Goal: Information Seeking & Learning: Learn about a topic

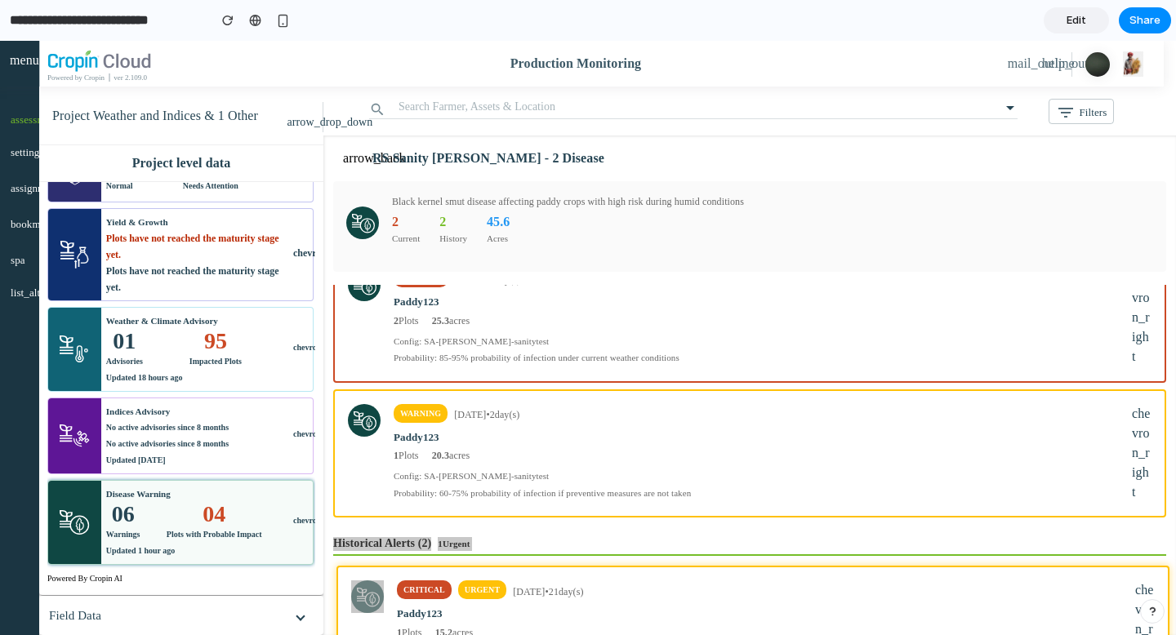
scroll to position [110, 0]
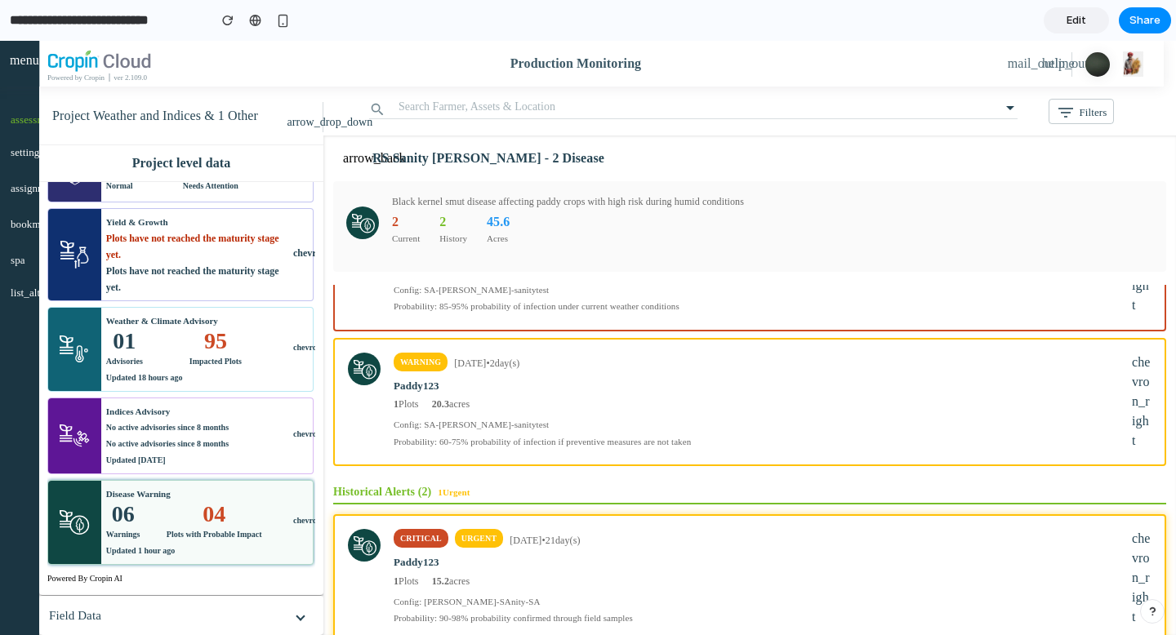
click at [221, 506] on div "04" at bounding box center [215, 514] width 96 height 16
click at [363, 163] on mat-icon "arrow_back" at bounding box center [353, 159] width 20 height 20
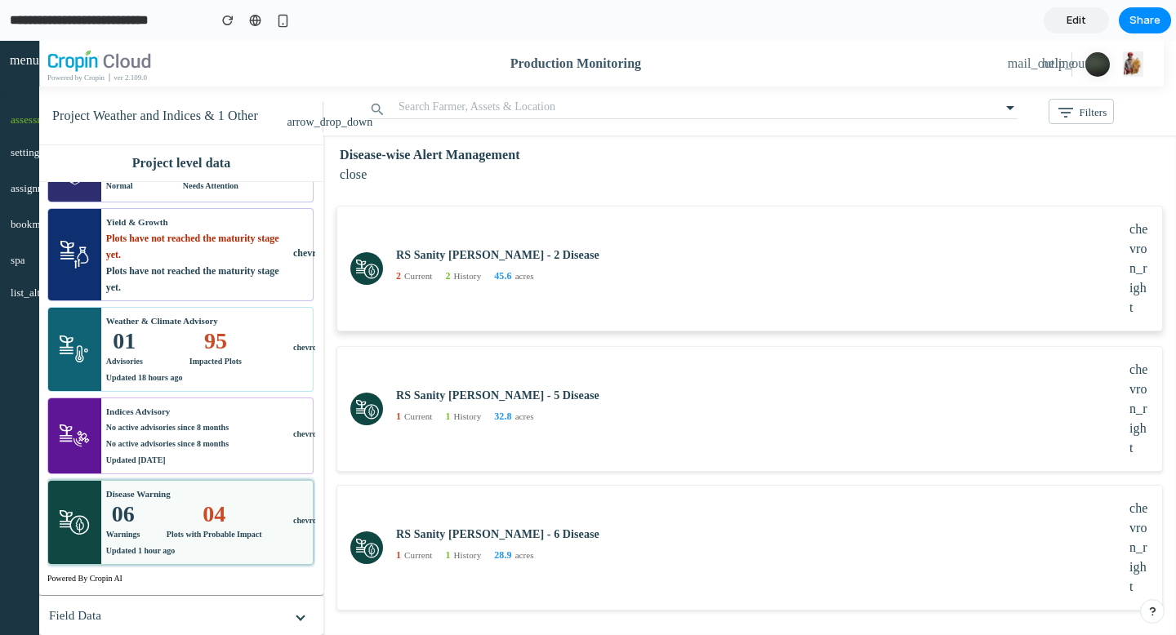
click at [437, 303] on div "RS Sanity [PERSON_NAME] - 2 Disease 2 Current 2 History 45.6 acres chevron_right" at bounding box center [749, 269] width 799 height 98
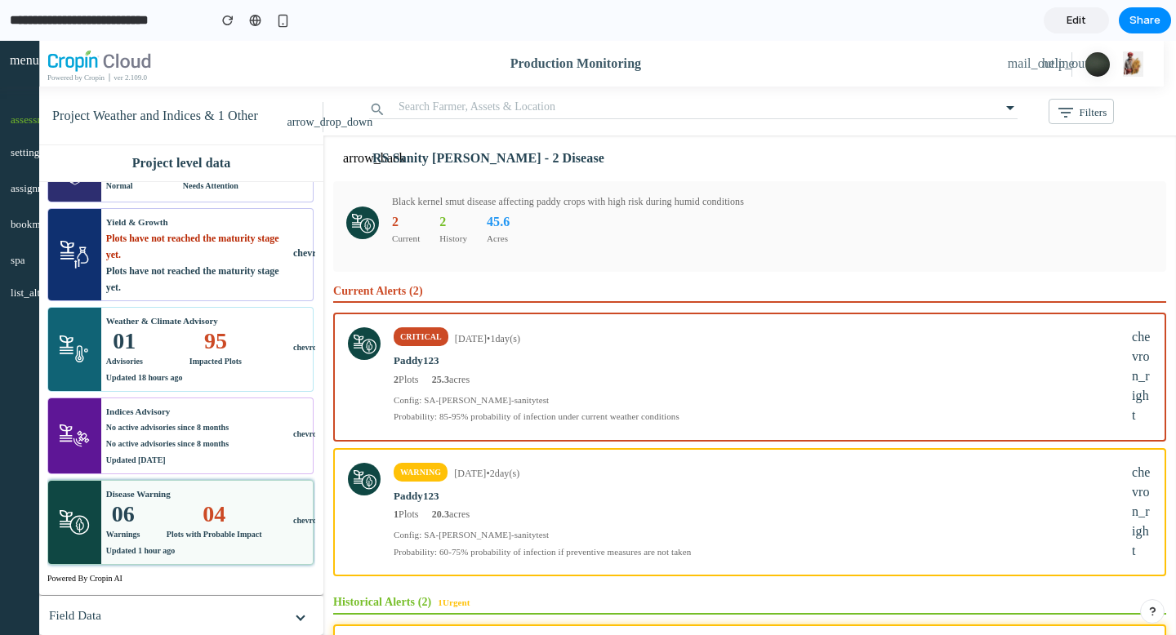
click at [391, 294] on h6 "Current Alerts ( 2 )" at bounding box center [749, 294] width 833 height 19
click at [341, 293] on h6 "Current Alerts ( 2 )" at bounding box center [749, 294] width 833 height 19
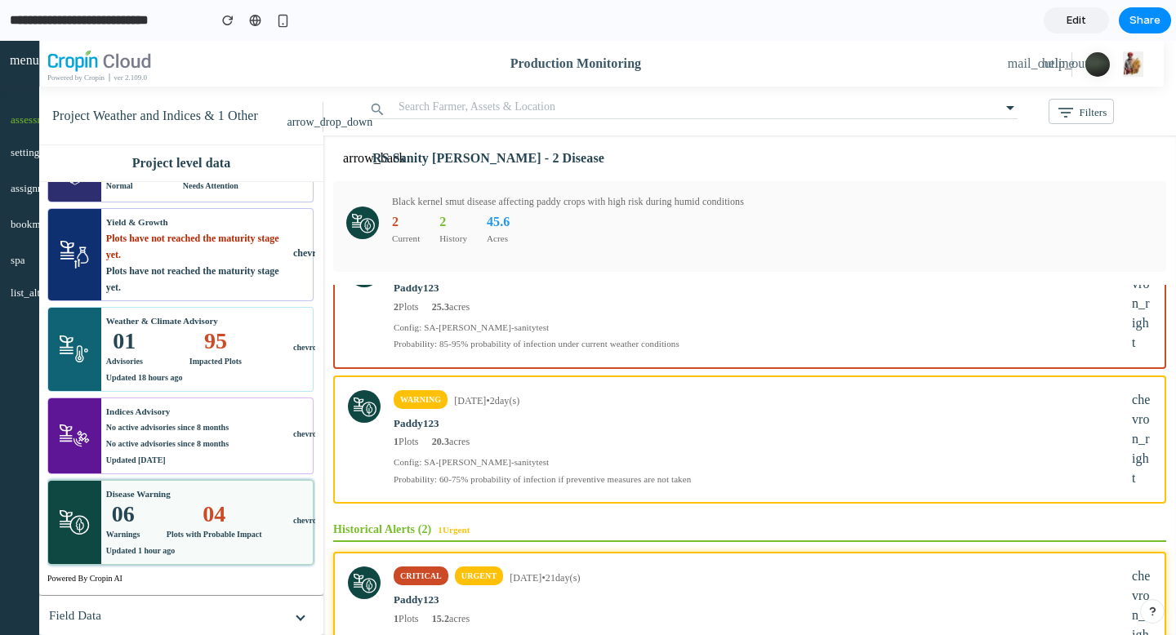
scroll to position [0, 0]
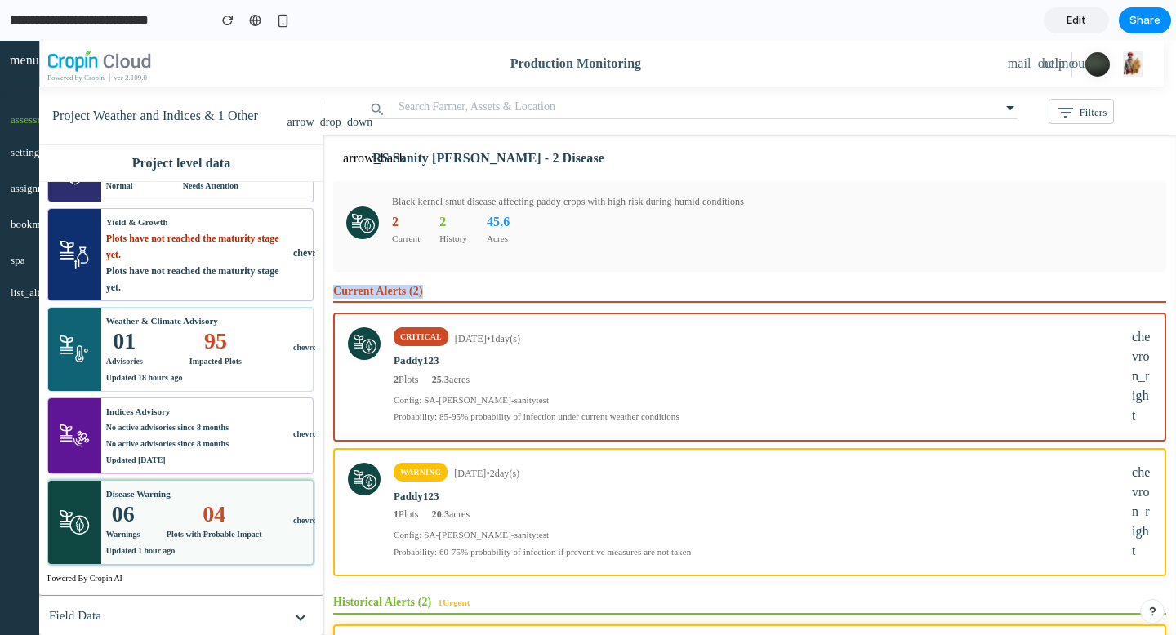
drag, startPoint x: 332, startPoint y: 290, endPoint x: 435, endPoint y: 290, distance: 102.9
click at [435, 290] on div "Current Alerts ( 2 ) critical [DATE] • 1 day(s) Paddy123 2 Plots 25.3 acres Con…" at bounding box center [749, 480] width 853 height 390
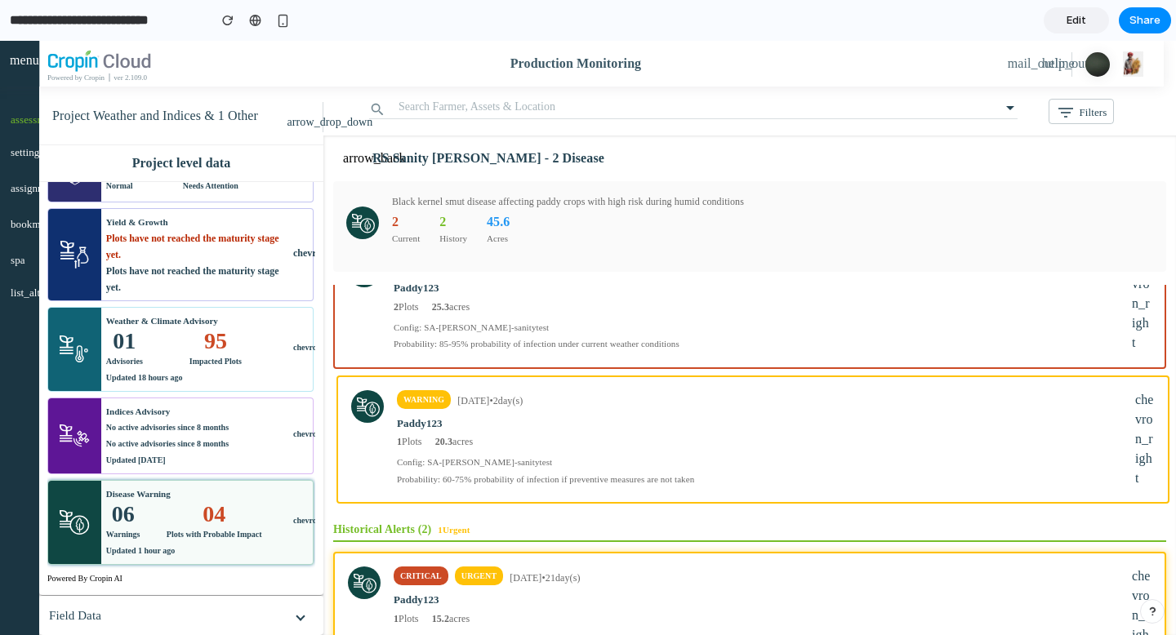
scroll to position [77, 0]
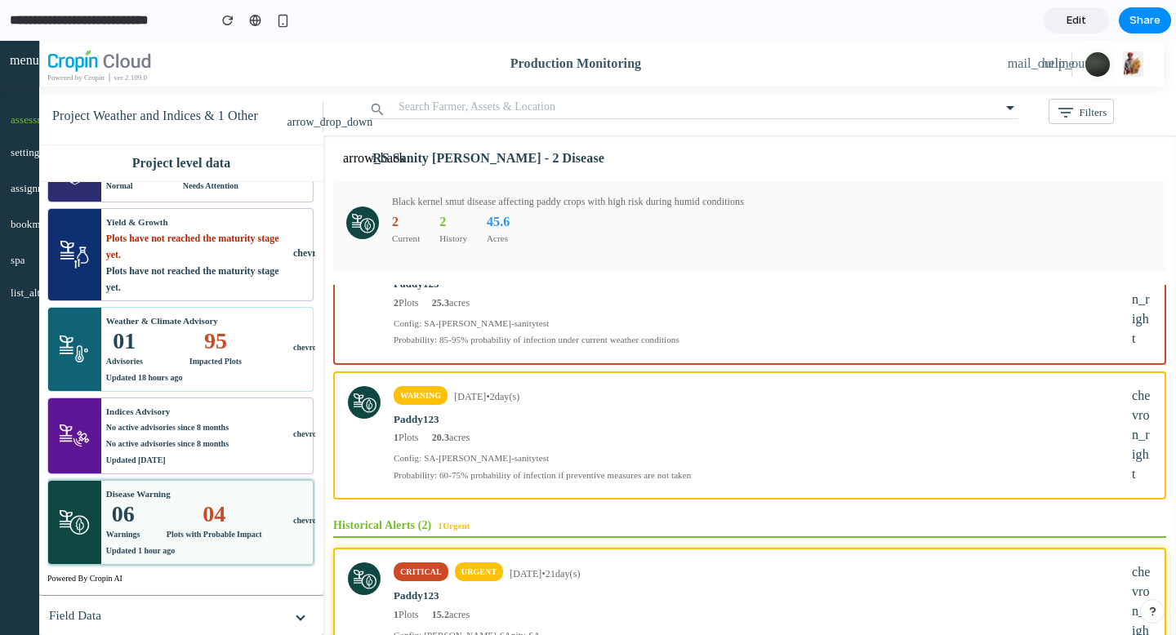
drag, startPoint x: 335, startPoint y: 525, endPoint x: 863, endPoint y: 527, distance: 527.6
click at [864, 527] on h6 "Historical Alerts ( 2 ) 1 Urgent" at bounding box center [749, 528] width 833 height 19
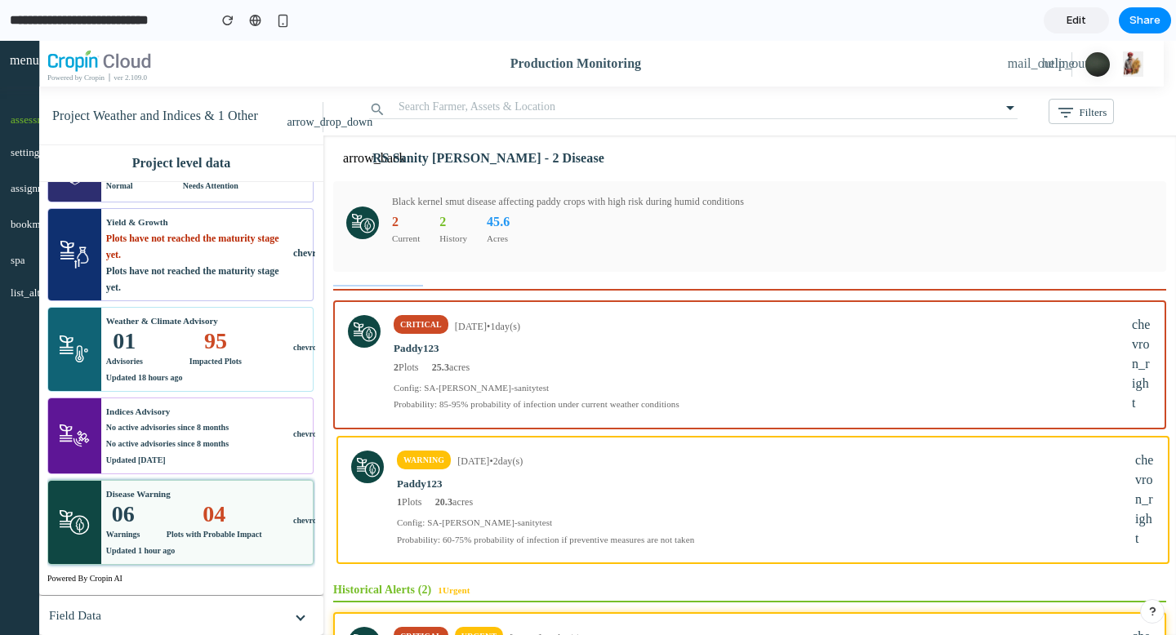
scroll to position [0, 0]
